Goal: Use online tool/utility: Use online tool/utility

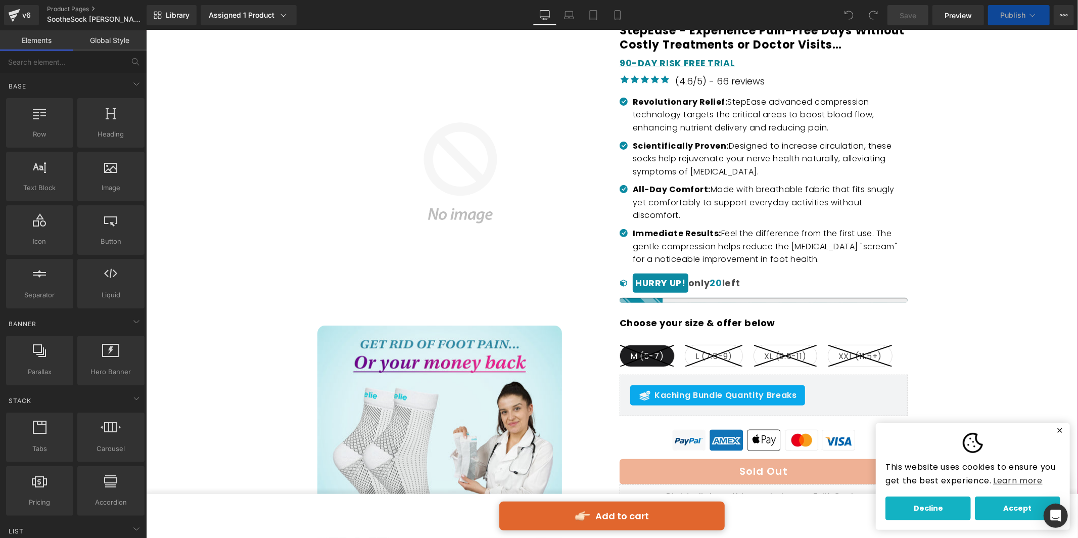
scroll to position [302, 0]
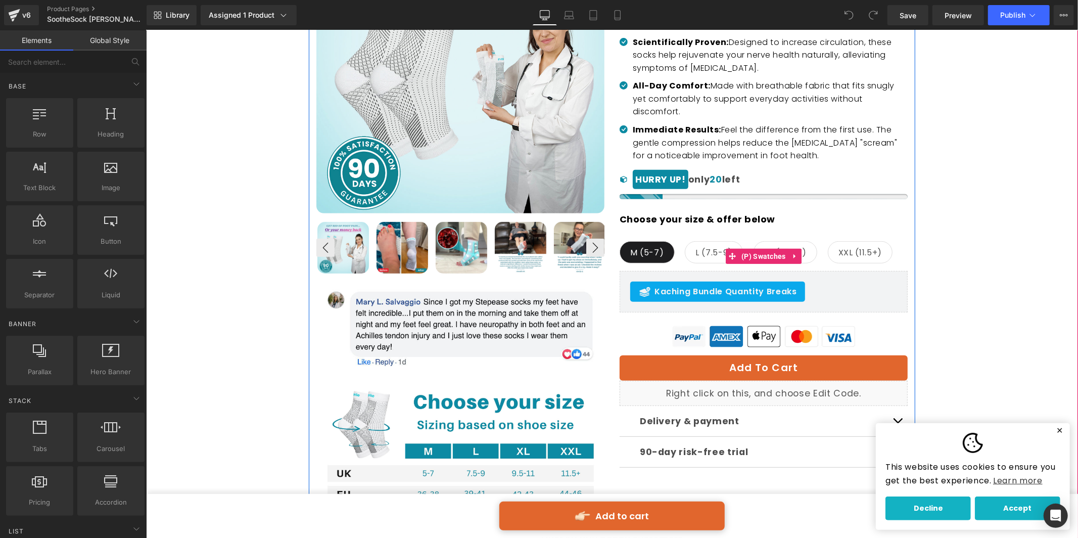
click at [639, 241] on span "M (5-7)" at bounding box center [647, 251] width 34 height 21
click at [793, 253] on icon at bounding box center [794, 255] width 2 height 5
click at [729, 248] on link "(P) Swatches" at bounding box center [737, 255] width 63 height 15
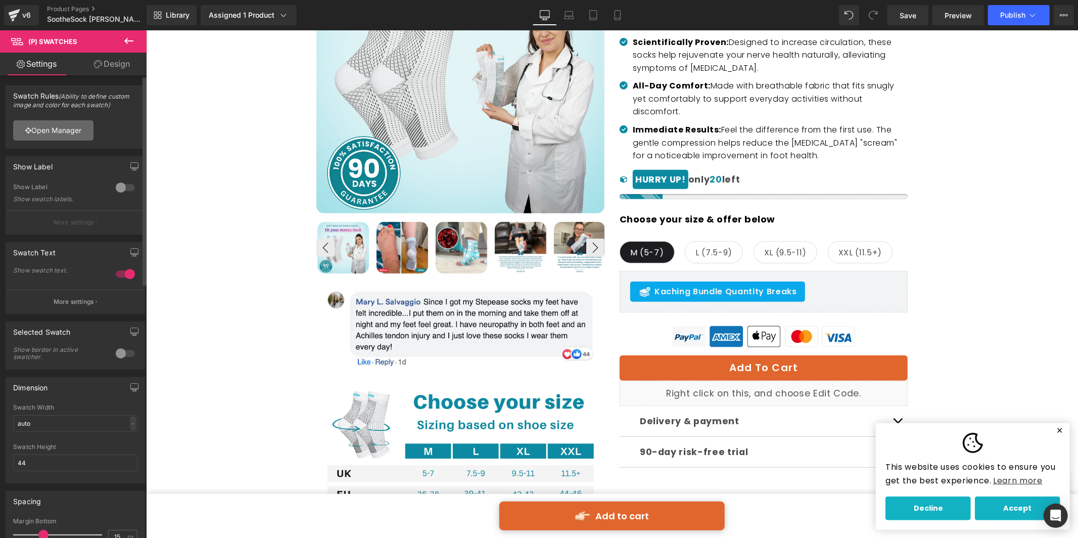
click at [79, 132] on link "Open Manager" at bounding box center [53, 130] width 80 height 20
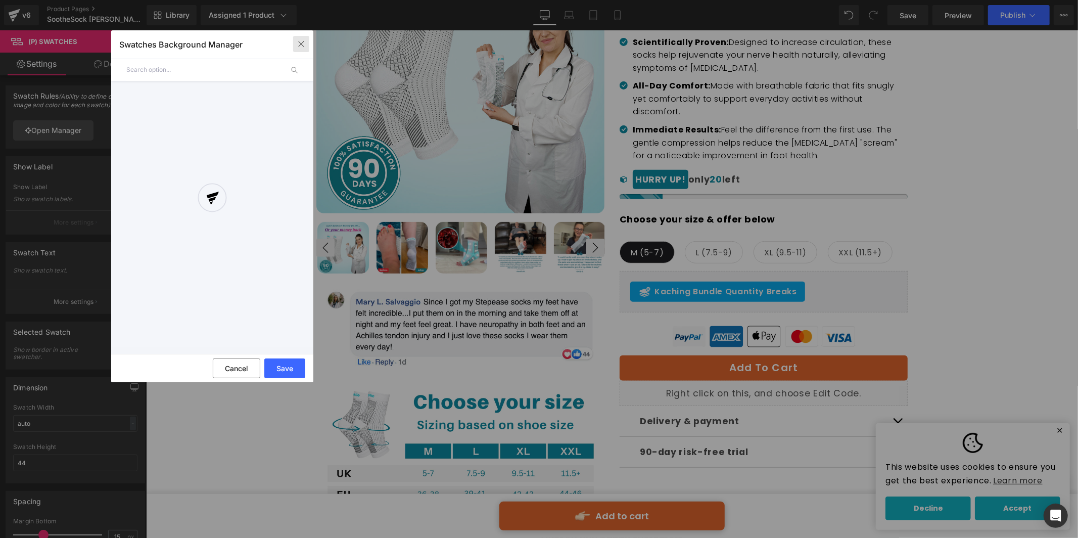
click at [302, 46] on icon "button" at bounding box center [301, 44] width 8 height 8
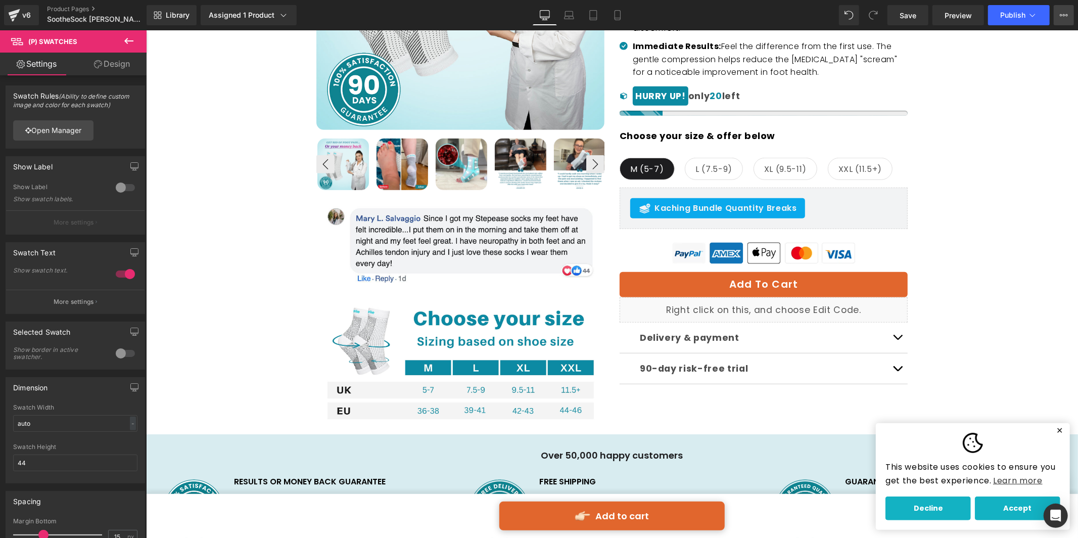
click at [1064, 15] on icon at bounding box center [1064, 15] width 8 height 8
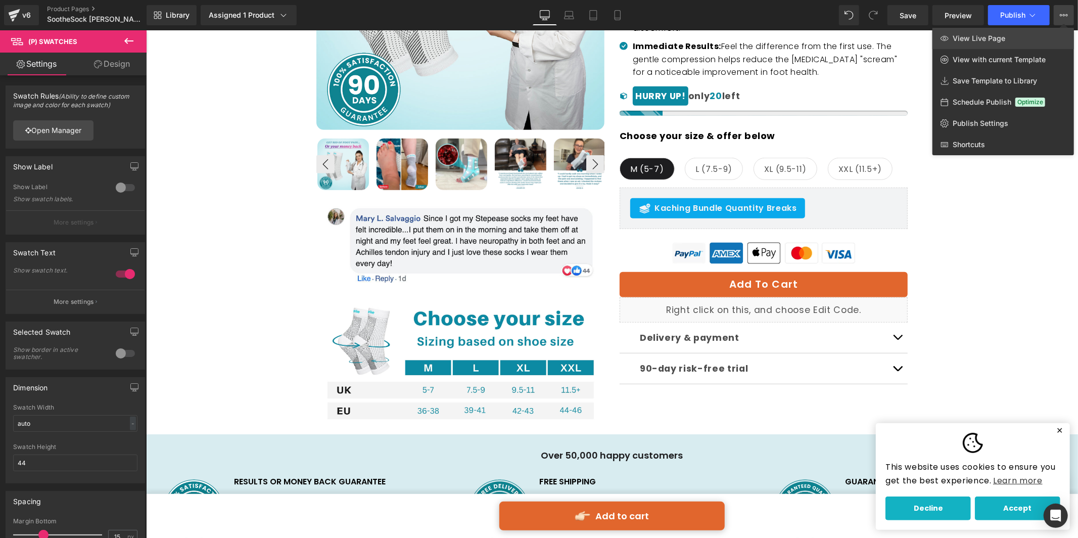
click at [1034, 34] on link "View Live Page" at bounding box center [1004, 38] width 142 height 21
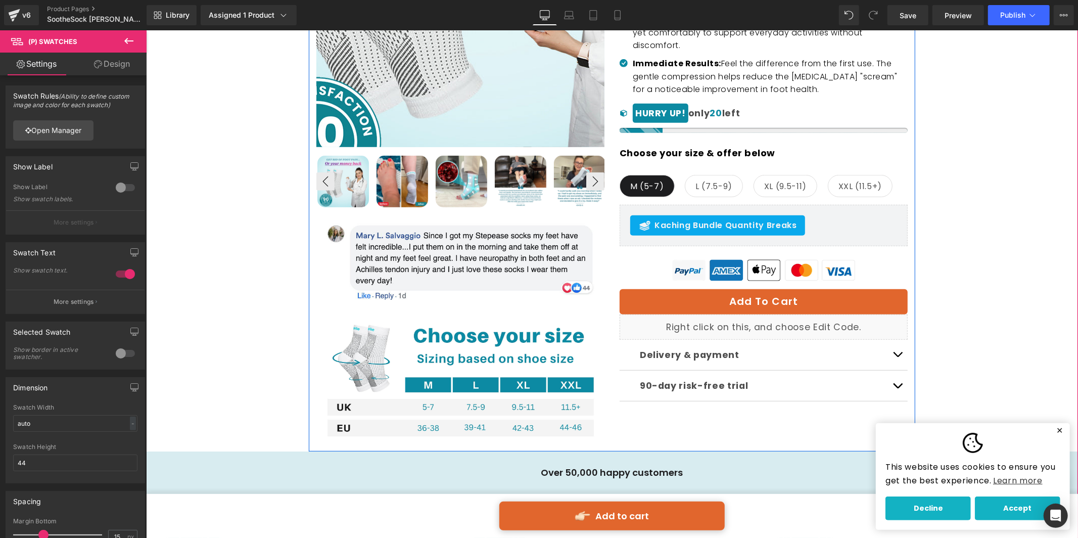
scroll to position [361, 0]
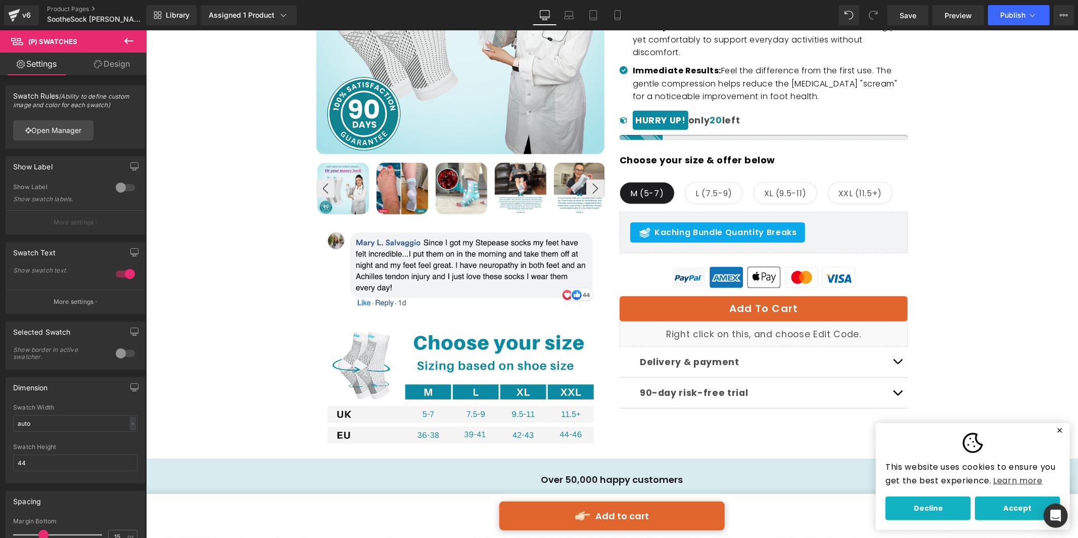
click at [127, 63] on link "Design" at bounding box center [111, 64] width 73 height 23
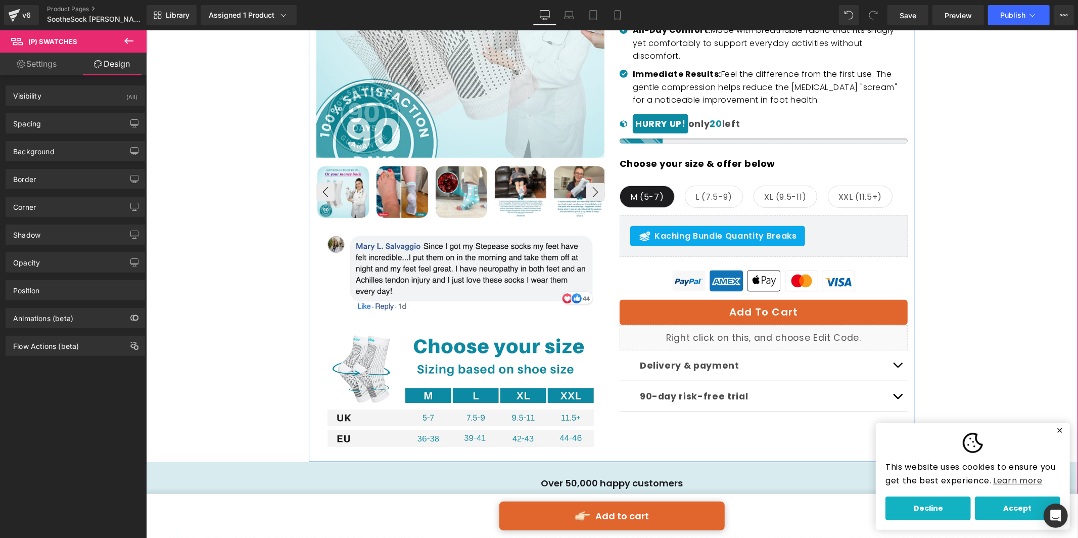
scroll to position [0, 0]
